Goal: Information Seeking & Learning: Learn about a topic

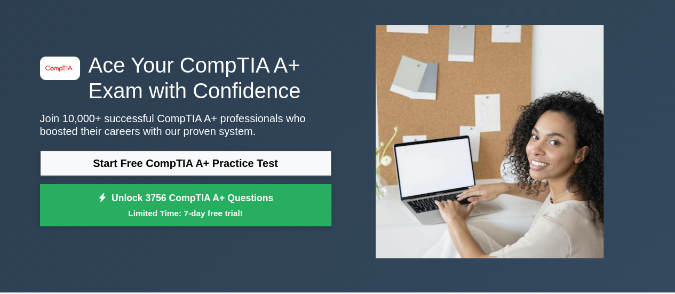
scroll to position [44, 0]
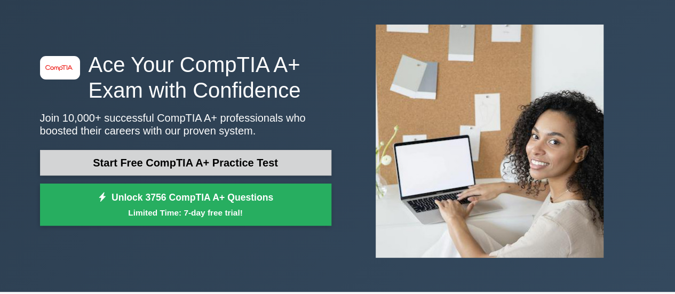
click at [187, 162] on link "Start Free CompTIA A+ Practice Test" at bounding box center [185, 163] width 291 height 26
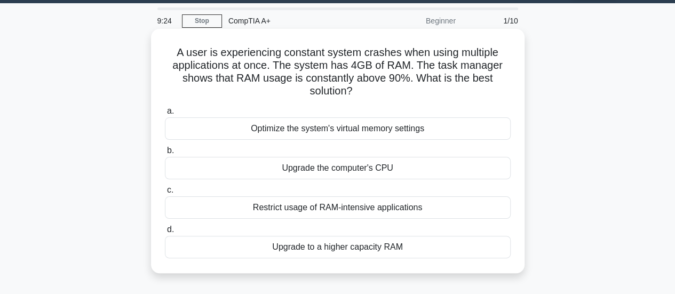
scroll to position [51, 0]
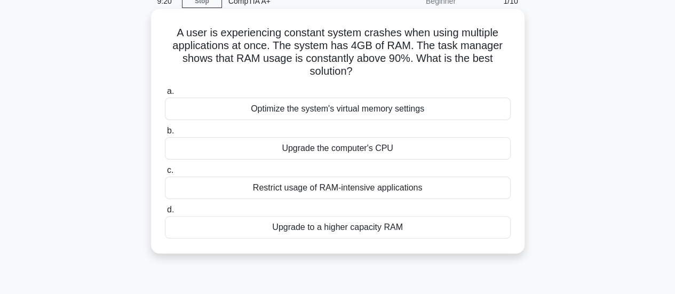
click at [366, 190] on div "Restrict usage of RAM-intensive applications" at bounding box center [338, 187] width 346 height 22
click at [165, 174] on input "c. Restrict usage of RAM-intensive applications" at bounding box center [165, 170] width 0 height 7
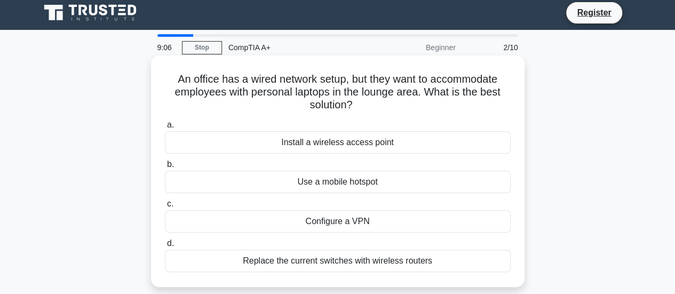
scroll to position [0, 0]
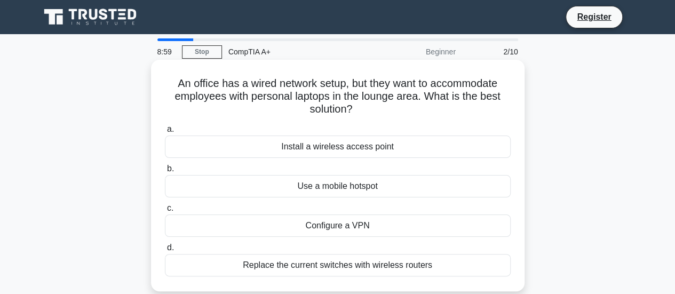
click at [383, 145] on div "Install a wireless access point" at bounding box center [338, 146] width 346 height 22
click at [165, 133] on input "a. Install a wireless access point" at bounding box center [165, 129] width 0 height 7
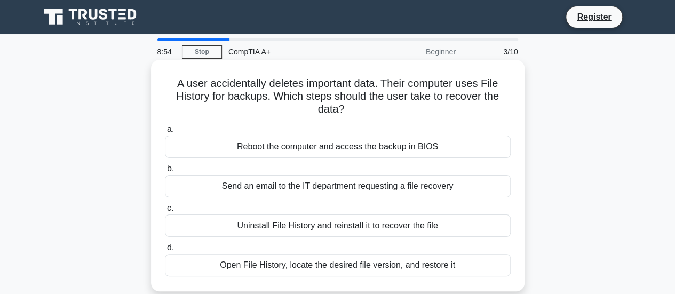
scroll to position [20, 0]
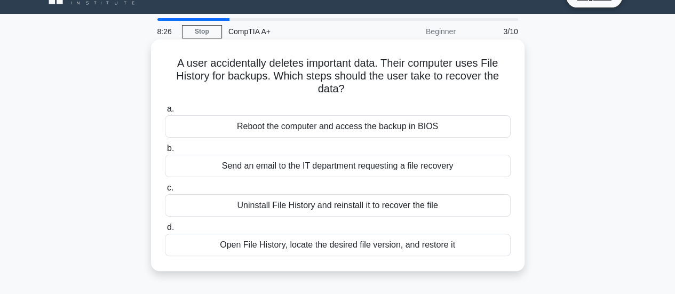
click at [372, 128] on div "Reboot the computer and access the backup in BIOS" at bounding box center [338, 126] width 346 height 22
click at [165, 113] on input "a. Reboot the computer and access the backup in BIOS" at bounding box center [165, 109] width 0 height 7
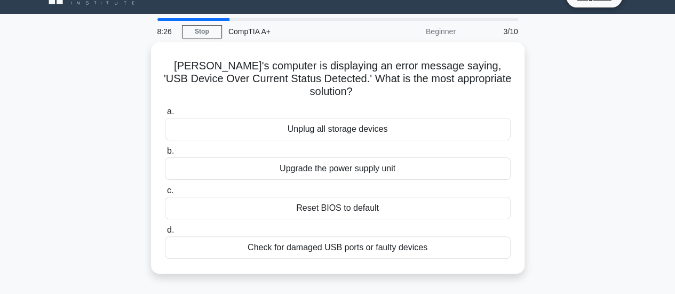
scroll to position [0, 0]
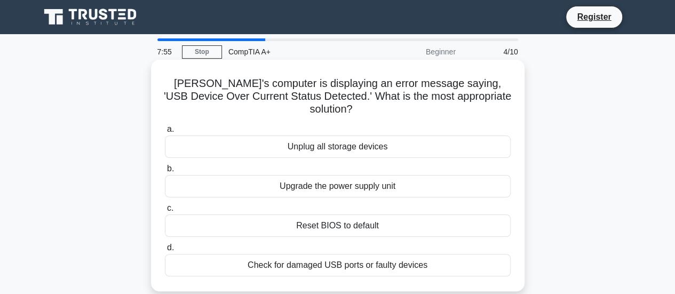
click at [354, 217] on div "Reset BIOS to default" at bounding box center [338, 225] width 346 height 22
click at [165, 212] on input "c. Reset BIOS to default" at bounding box center [165, 208] width 0 height 7
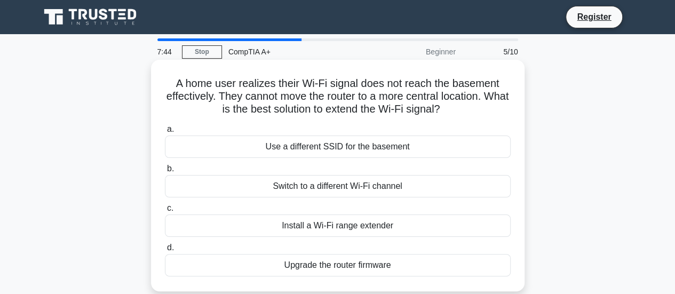
click at [357, 231] on div "Install a Wi-Fi range extender" at bounding box center [338, 225] width 346 height 22
click at [165, 212] on input "c. Install a Wi-Fi range extender" at bounding box center [165, 208] width 0 height 7
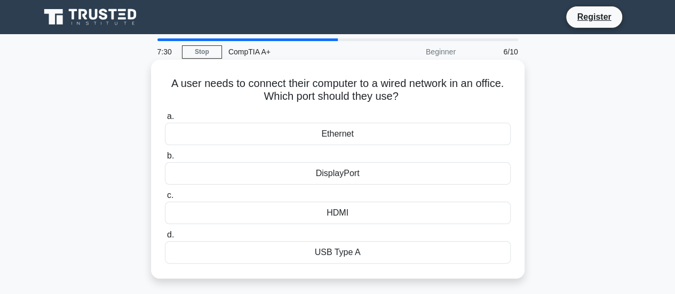
click at [279, 135] on div "Ethernet" at bounding box center [338, 134] width 346 height 22
click at [165, 120] on input "a. Ethernet" at bounding box center [165, 116] width 0 height 7
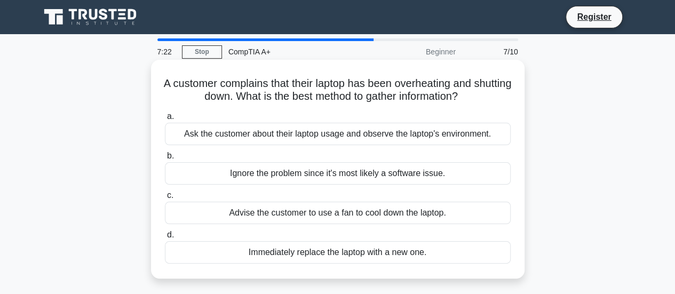
click at [257, 139] on div "Ask the customer about their laptop usage and observe the laptop's environment." at bounding box center [338, 134] width 346 height 22
click at [165, 120] on input "a. Ask the customer about their laptop usage and observe the laptop's environme…" at bounding box center [165, 116] width 0 height 7
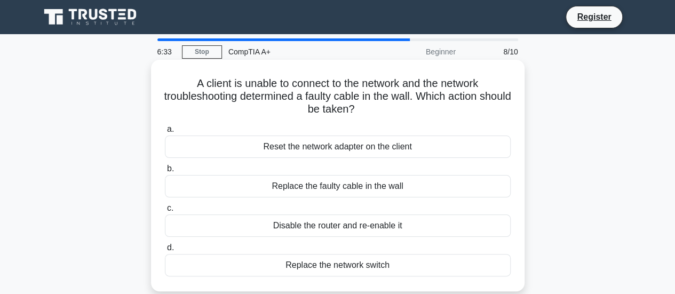
click at [364, 189] on div "Replace the faulty cable in the wall" at bounding box center [338, 186] width 346 height 22
click at [165, 172] on input "b. Replace the faulty cable in the wall" at bounding box center [165, 168] width 0 height 7
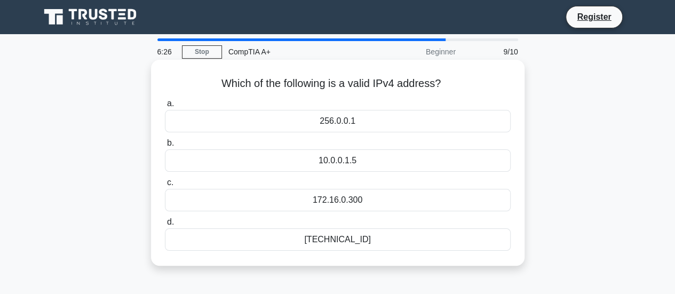
click at [307, 236] on div "192.168.0.1" at bounding box center [338, 239] width 346 height 22
click at [165, 226] on input "d. 192.168.0.1" at bounding box center [165, 222] width 0 height 7
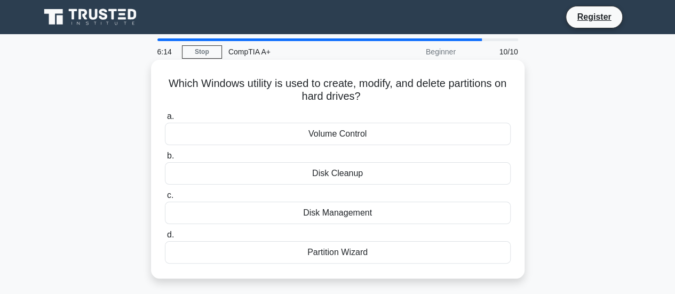
click at [273, 217] on div "Disk Management" at bounding box center [338, 213] width 346 height 22
click at [165, 199] on input "c. Disk Management" at bounding box center [165, 195] width 0 height 7
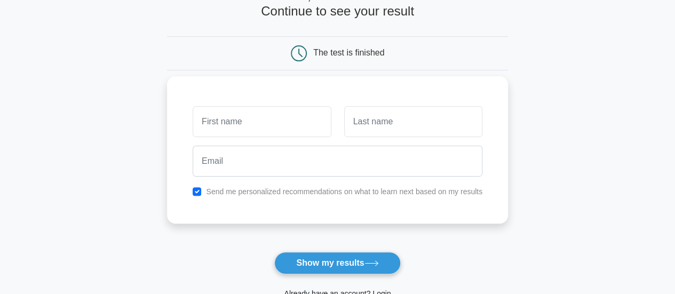
scroll to position [122, 0]
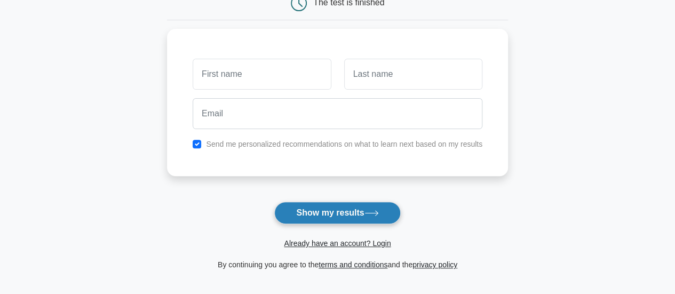
click at [357, 209] on button "Show my results" at bounding box center [337, 213] width 126 height 22
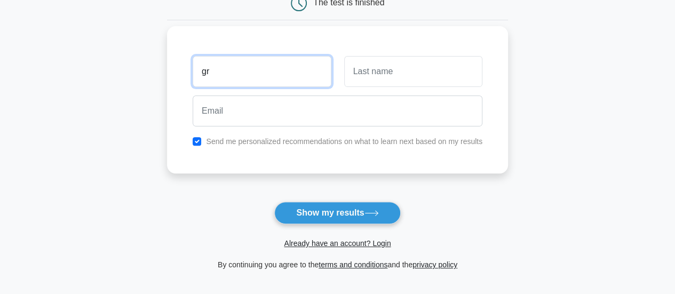
type input "g"
type input "Greg"
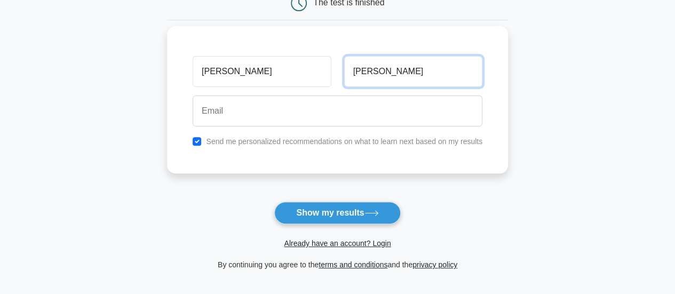
type input "Krauser"
drag, startPoint x: 328, startPoint y: 132, endPoint x: 326, endPoint y: 142, distance: 10.9
click at [326, 142] on div "Greg Krauser Send me personalized recommendations on what to learn next based o…" at bounding box center [337, 99] width 341 height 147
click at [326, 141] on label "Send me personalized recommendations on what to learn next based on my results" at bounding box center [344, 141] width 276 height 9
click at [204, 138] on div "Send me personalized recommendations on what to learn next based on my results" at bounding box center [337, 141] width 302 height 13
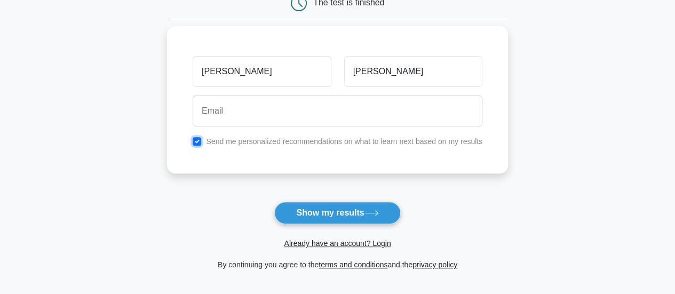
click at [198, 142] on input "checkbox" at bounding box center [196, 141] width 9 height 9
checkbox input "false"
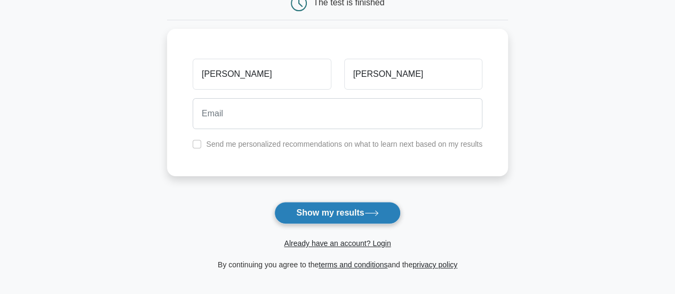
click at [342, 208] on button "Show my results" at bounding box center [337, 213] width 126 height 22
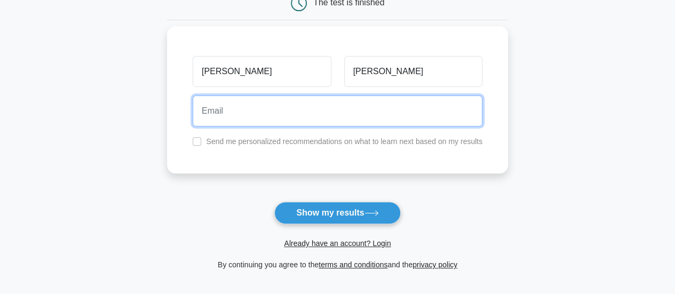
click at [364, 121] on input "email" at bounding box center [337, 110] width 290 height 31
type input "l"
type input "crimebusterharleyovw@gmail.com"
click at [274, 202] on button "Show my results" at bounding box center [337, 213] width 126 height 22
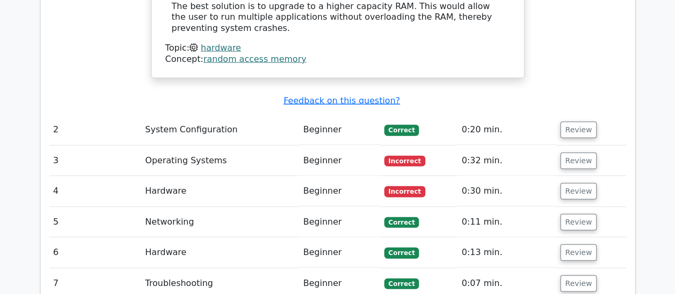
scroll to position [1159, 0]
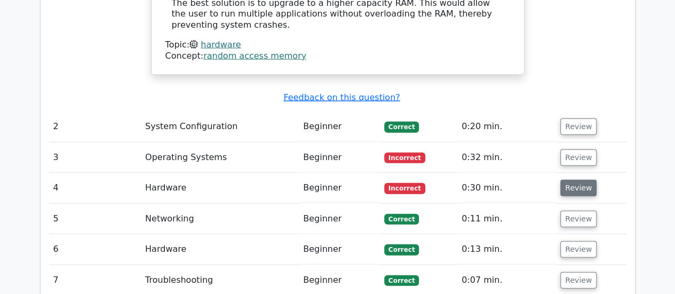
click at [572, 180] on button "Review" at bounding box center [578, 188] width 36 height 17
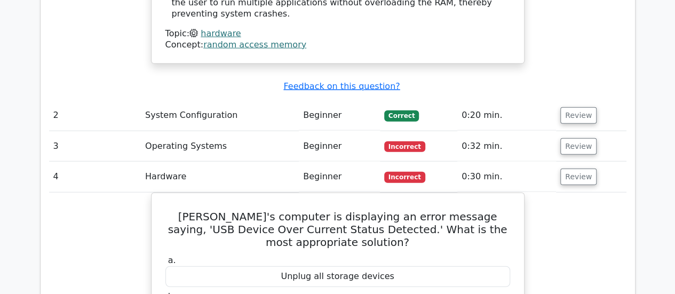
scroll to position [1170, 0]
click at [583, 138] on button "Review" at bounding box center [578, 146] width 36 height 17
click at [569, 138] on button "Review" at bounding box center [578, 146] width 36 height 17
click at [580, 168] on button "Review" at bounding box center [578, 176] width 36 height 17
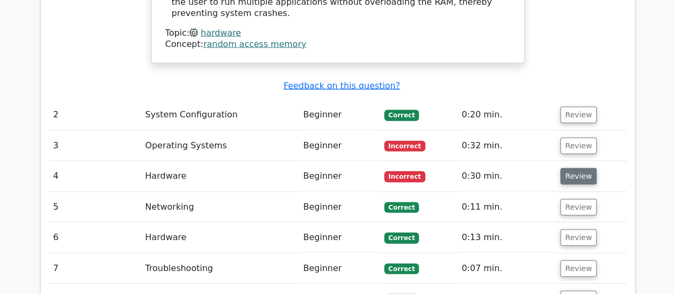
click at [580, 168] on button "Review" at bounding box center [578, 176] width 36 height 17
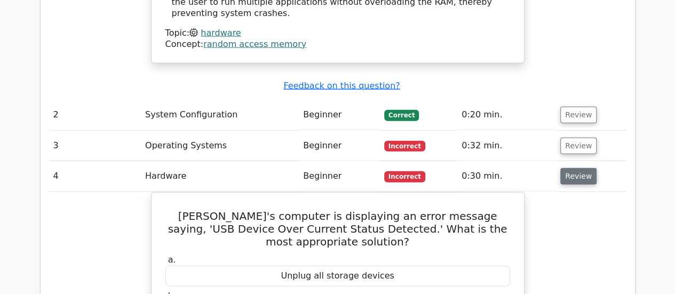
click at [580, 168] on button "Review" at bounding box center [578, 176] width 36 height 17
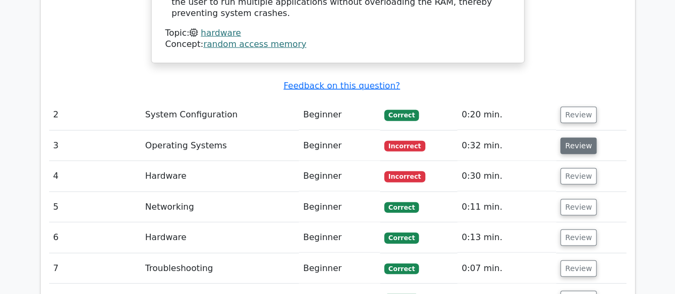
click at [580, 138] on button "Review" at bounding box center [578, 146] width 36 height 17
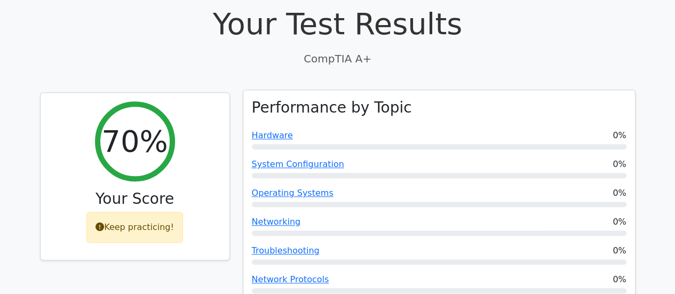
scroll to position [0, 0]
